Goal: Task Accomplishment & Management: Use online tool/utility

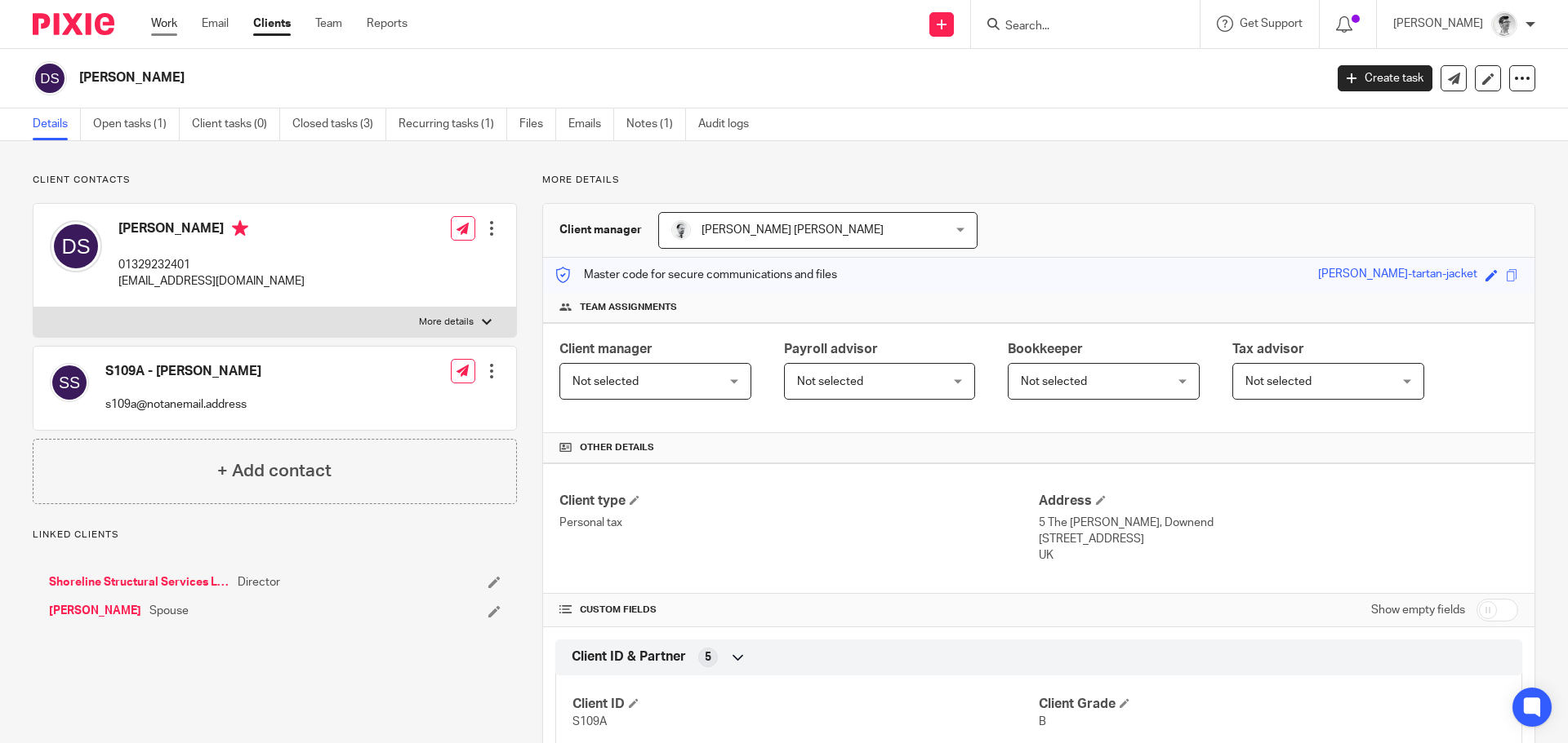
click at [165, 28] on link "Work" at bounding box center [164, 23] width 26 height 16
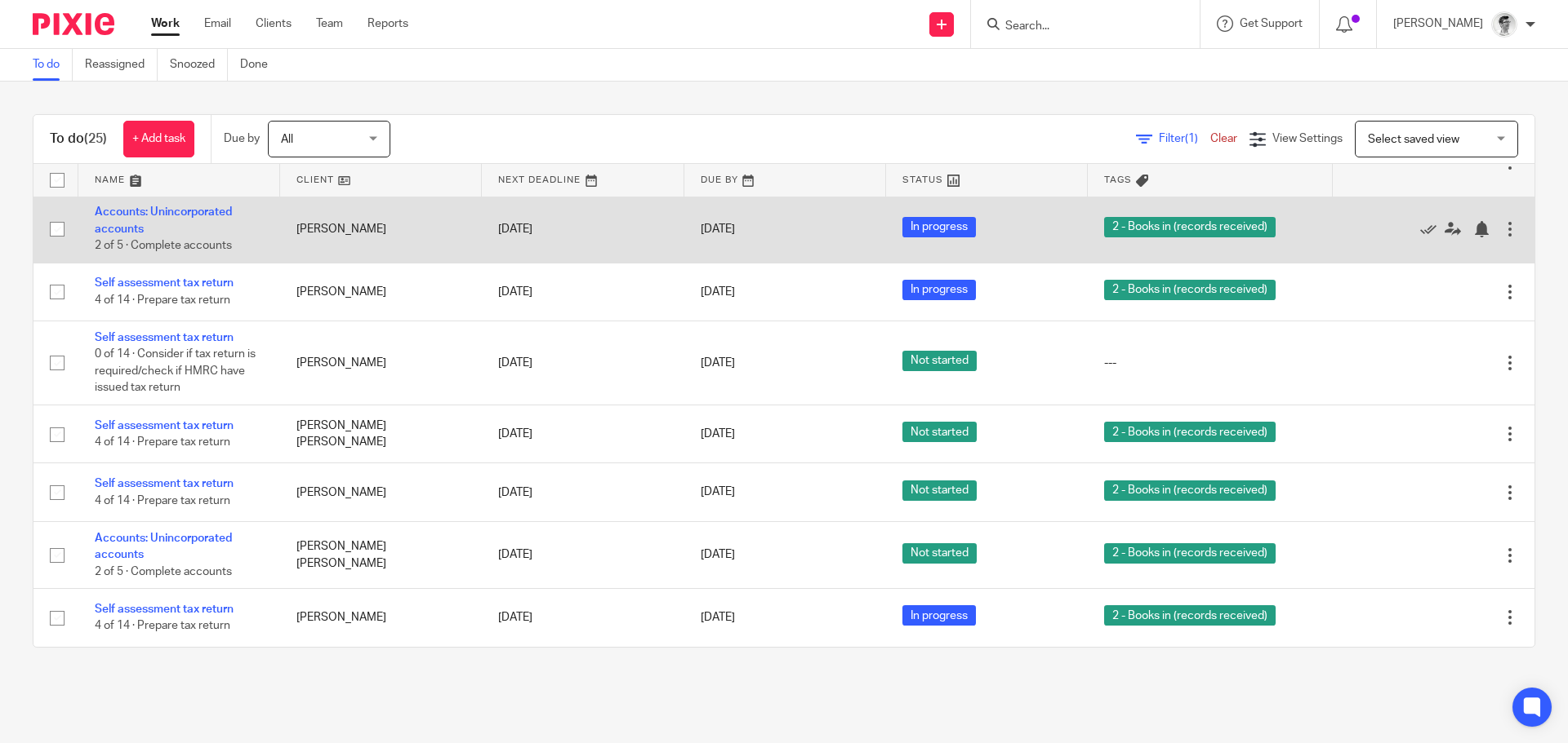
scroll to position [1196, 0]
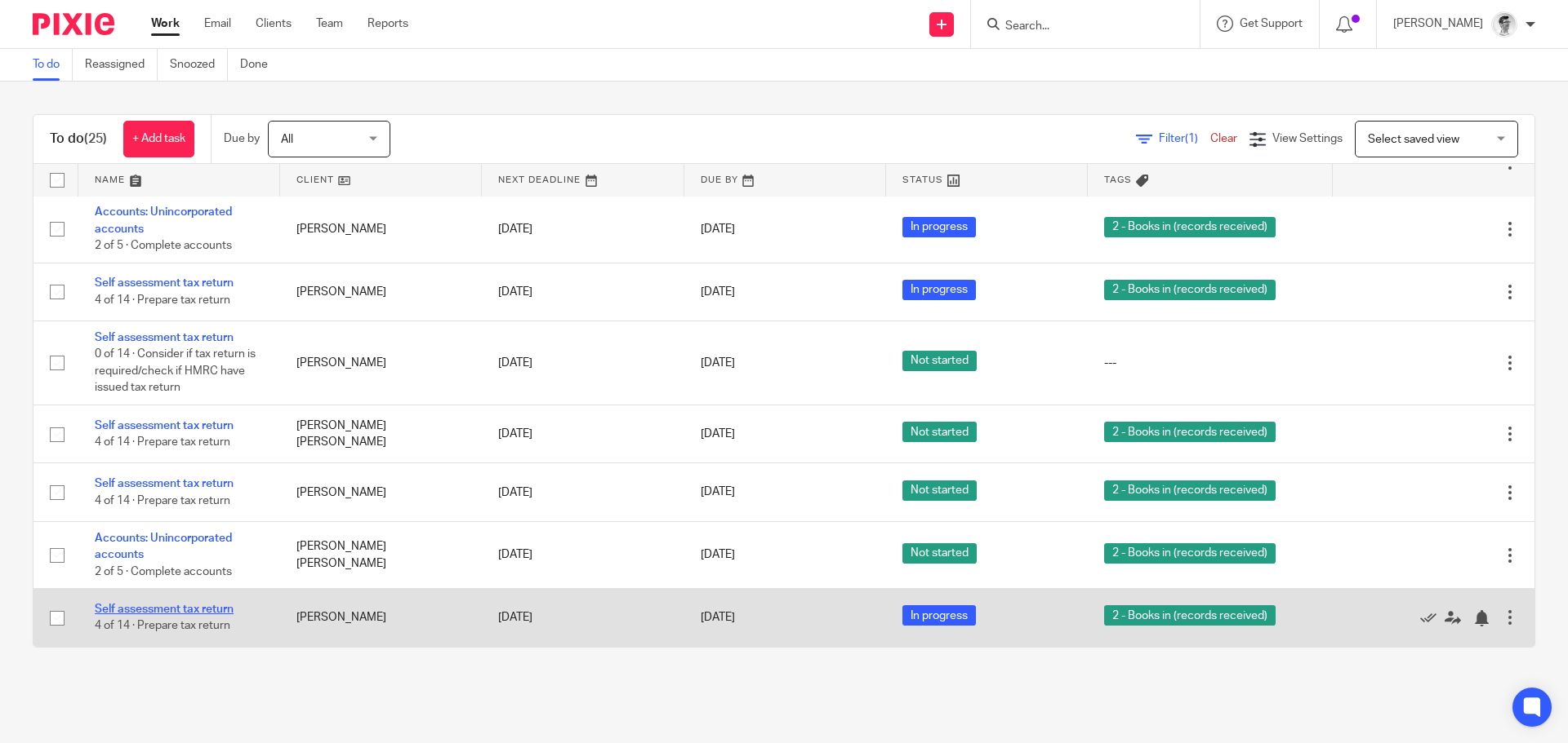
click at [196, 604] on link "Self assessment tax return" at bounding box center [164, 610] width 139 height 12
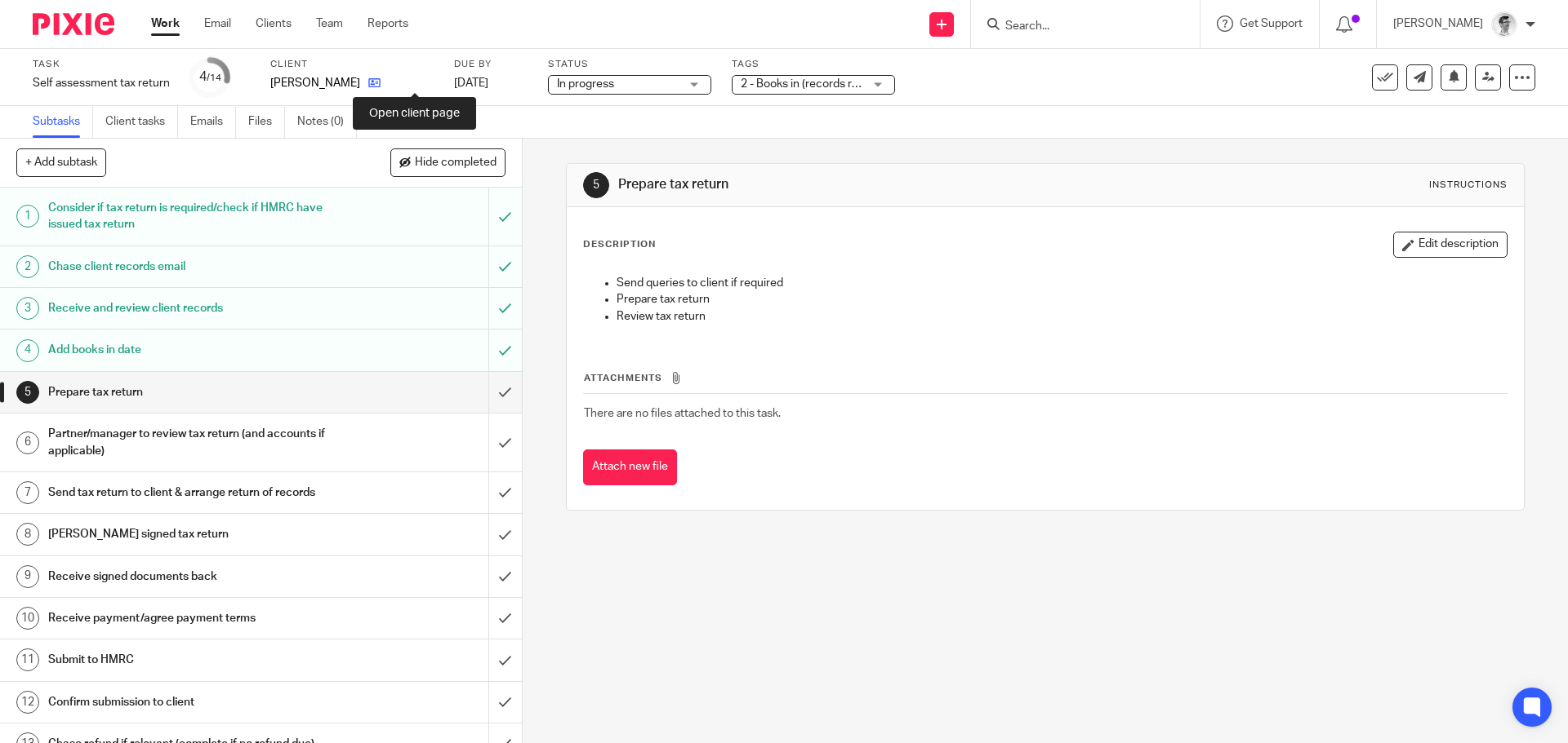
click at [380, 86] on icon at bounding box center [375, 83] width 12 height 12
